Goal: Browse casually: Explore the website without a specific task or goal

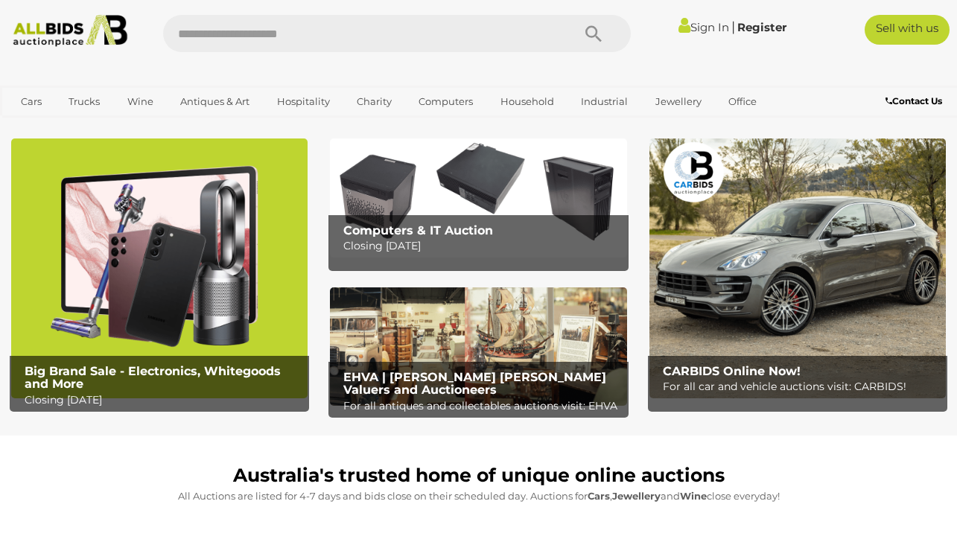
scroll to position [17, 0]
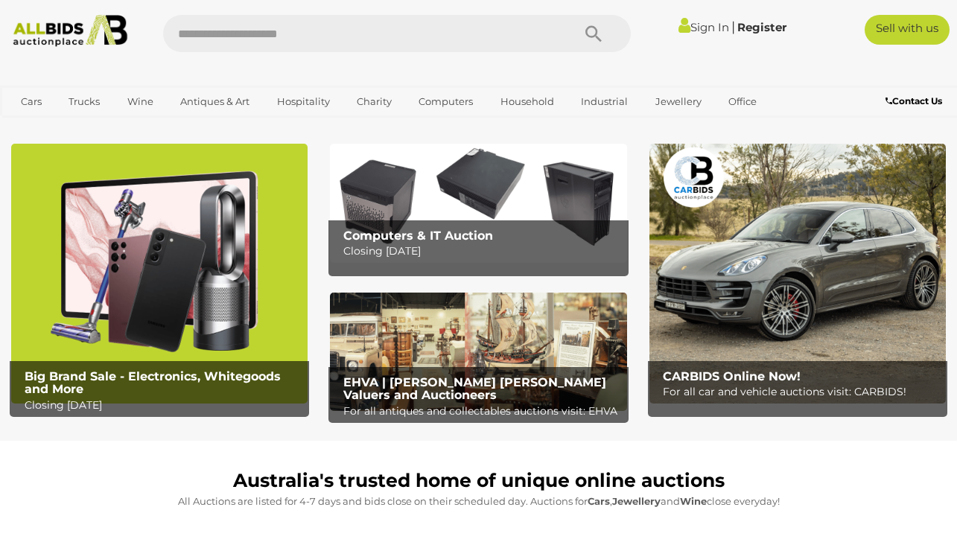
click at [191, 270] on img at bounding box center [159, 274] width 296 height 260
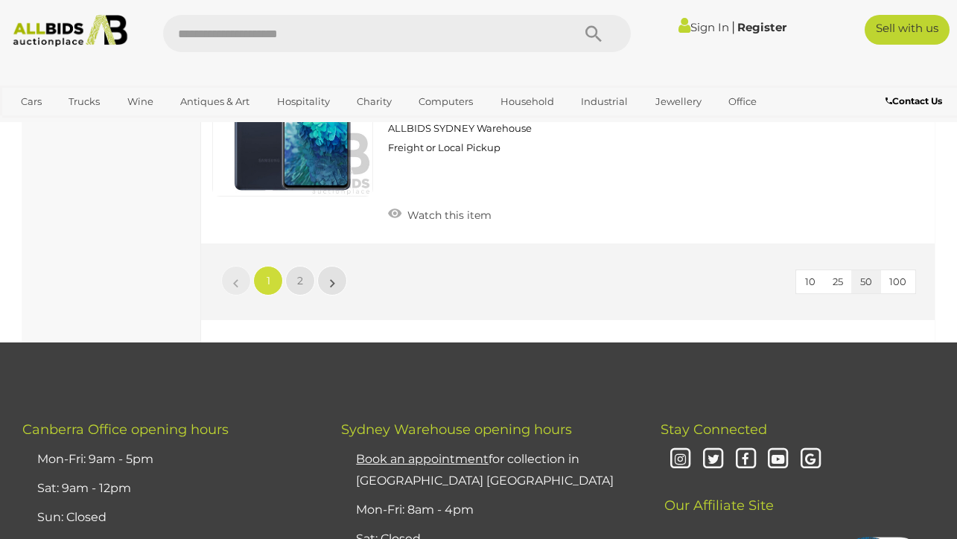
scroll to position [11735, 0]
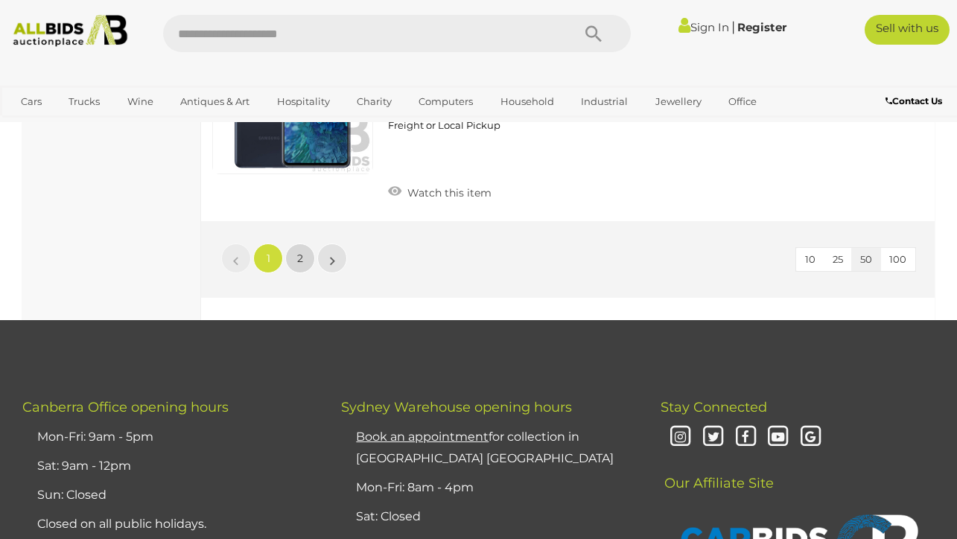
click at [302, 258] on span "2" at bounding box center [300, 258] width 6 height 13
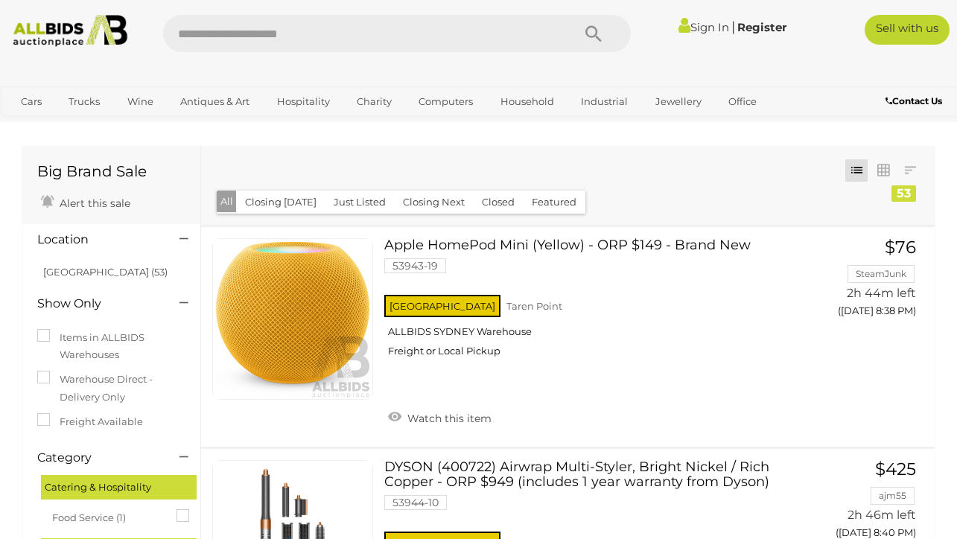
click at [70, 25] on img at bounding box center [70, 31] width 127 height 32
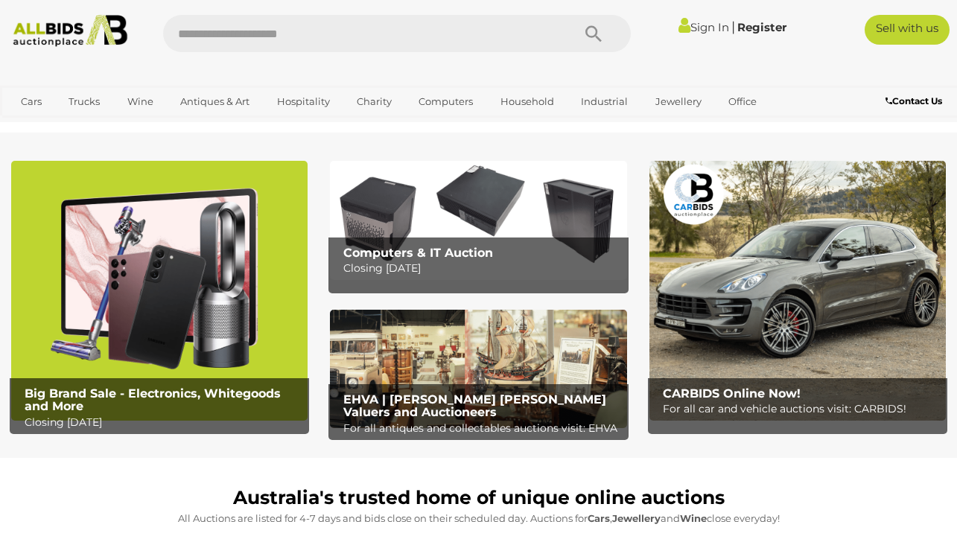
click at [498, 225] on img at bounding box center [478, 220] width 296 height 118
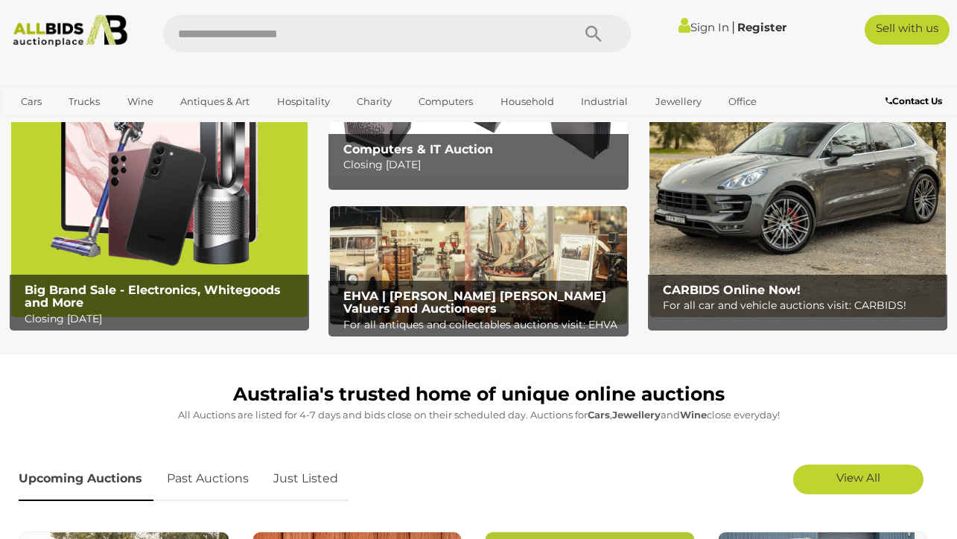
scroll to position [111, 0]
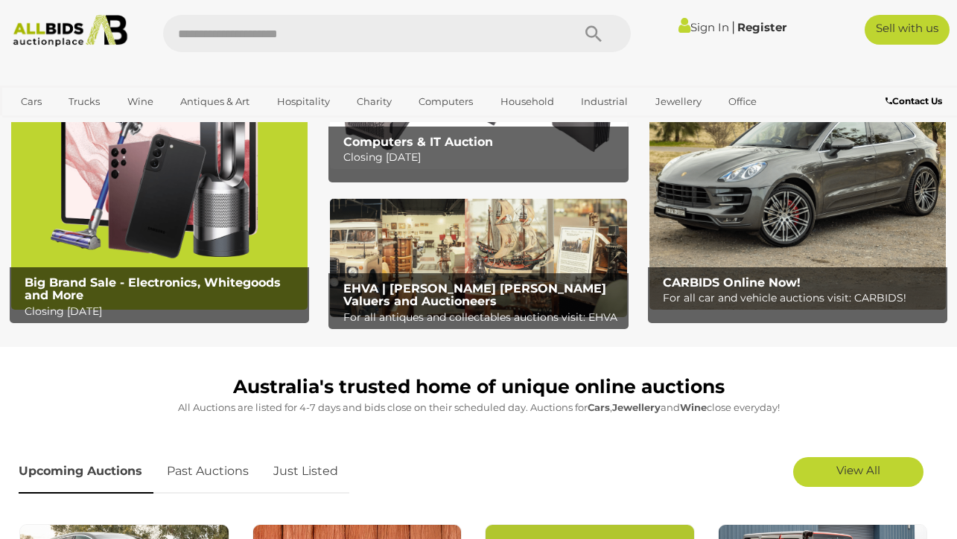
click at [759, 228] on img at bounding box center [798, 180] width 296 height 260
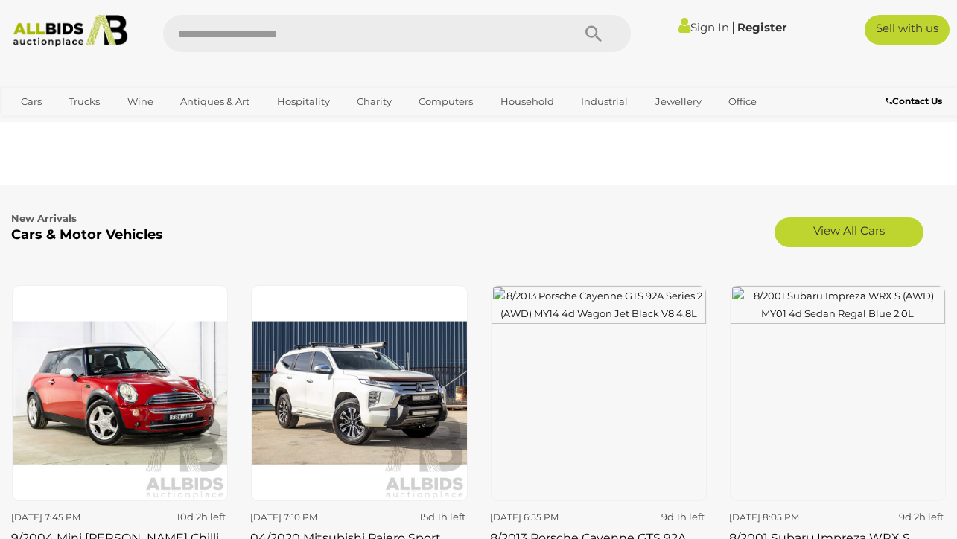
scroll to position [1704, 0]
